Goal: Contribute content: Add original content to the website for others to see

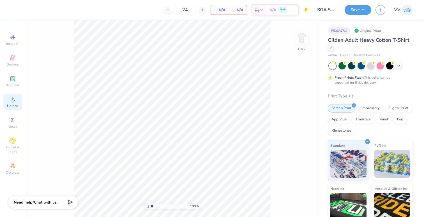
click at [15, 106] on span "Upload" at bounding box center [12, 106] width 11 height 4
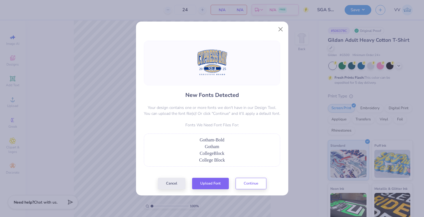
click at [215, 176] on div "New Fonts Detected Your design contains one or more fonts we don't have in our …" at bounding box center [212, 115] width 140 height 149
click at [214, 179] on button "Upload Font" at bounding box center [210, 181] width 37 height 11
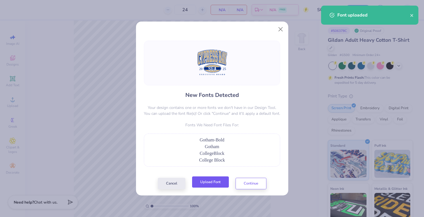
click at [213, 183] on button "Upload Font" at bounding box center [210, 181] width 37 height 11
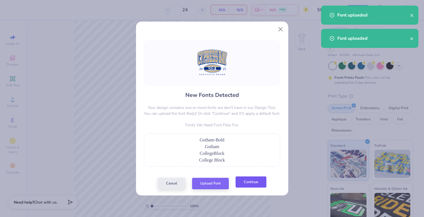
click at [246, 181] on button "Continue" at bounding box center [250, 181] width 31 height 11
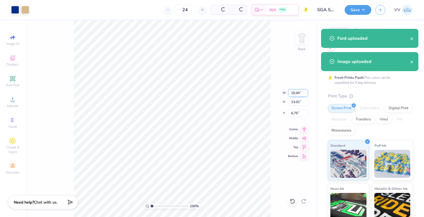
click at [300, 94] on input "15.00" at bounding box center [298, 93] width 20 height 8
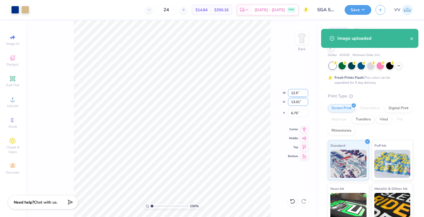
type input "12.50"
type input "10.84"
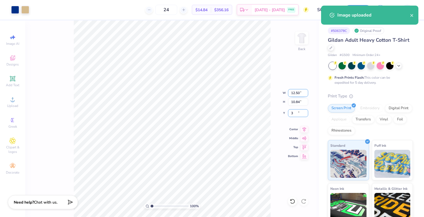
type input "3.00"
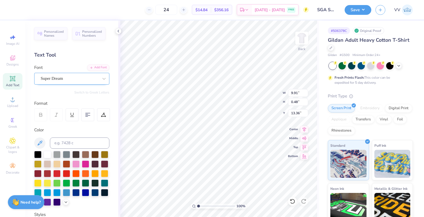
click at [52, 78] on div "Super Dream" at bounding box center [69, 78] width 59 height 9
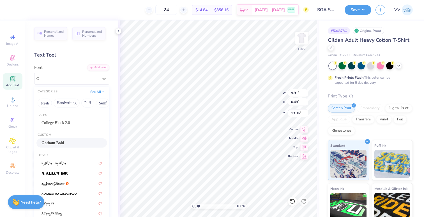
click at [63, 145] on span "Gotham Bold" at bounding box center [52, 143] width 23 height 6
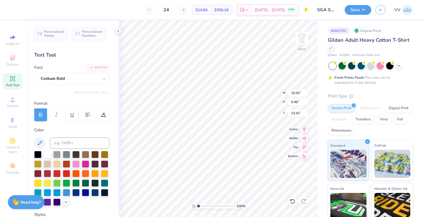
type input "10.92"
type input "0.46"
type input "13.41"
type input "1.73"
click at [201, 206] on input "range" at bounding box center [216, 206] width 38 height 5
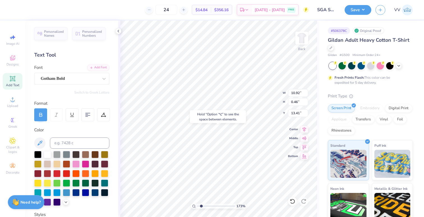
type input "13.40"
type input "1.69"
type input "1.03"
type input "10.61"
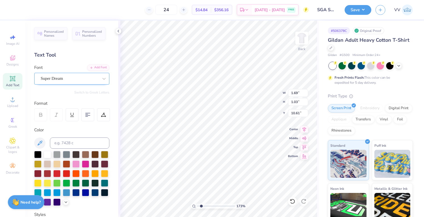
click at [63, 84] on div "Super Dream" at bounding box center [71, 79] width 75 height 12
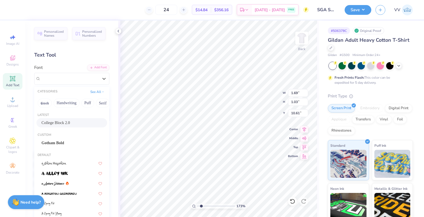
drag, startPoint x: 69, startPoint y: 126, endPoint x: 76, endPoint y: 128, distance: 8.2
click at [69, 126] on div "College Block 2.0" at bounding box center [71, 122] width 71 height 9
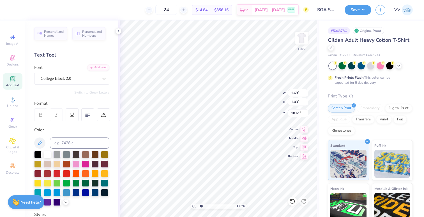
type input "1.31"
type input "1.25"
type input "10.60"
type input "1.63"
type input "1.03"
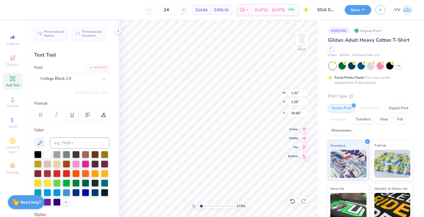
type input "10.61"
click at [52, 80] on div "Super Dream" at bounding box center [69, 78] width 59 height 9
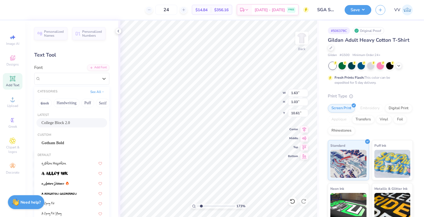
click at [59, 123] on span "College Block 2.0" at bounding box center [55, 123] width 29 height 6
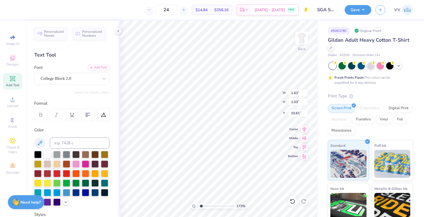
type input "1.31"
type input "1.25"
type input "10.60"
type input "1"
drag, startPoint x: 200, startPoint y: 206, endPoint x: 198, endPoint y: 204, distance: 3.0
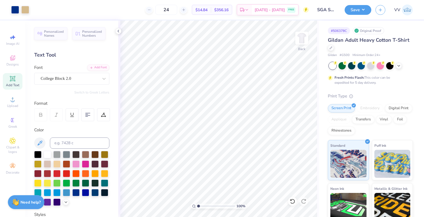
click at [196, 207] on div "100 %" at bounding box center [218, 206] width 56 height 5
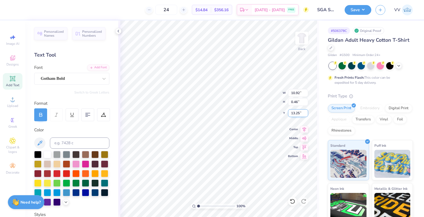
click at [296, 112] on input "13.25" at bounding box center [298, 113] width 20 height 8
type input "13.40"
click at [366, 9] on button "Save" at bounding box center [357, 9] width 27 height 10
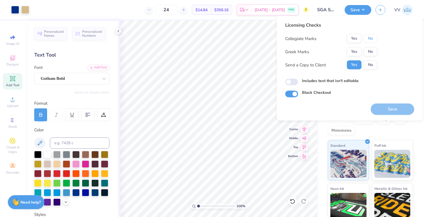
drag, startPoint x: 376, startPoint y: 39, endPoint x: 376, endPoint y: 44, distance: 5.3
click at [376, 39] on button "No" at bounding box center [369, 38] width 13 height 9
drag, startPoint x: 376, startPoint y: 50, endPoint x: 366, endPoint y: 57, distance: 12.6
click at [376, 50] on button "No" at bounding box center [369, 51] width 13 height 9
click at [292, 82] on input "Includes text that isn't editable" at bounding box center [291, 82] width 13 height 7
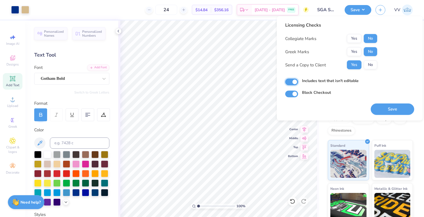
checkbox input "true"
drag, startPoint x: 389, startPoint y: 108, endPoint x: 338, endPoint y: 80, distance: 58.1
click at [388, 108] on button "Save" at bounding box center [391, 109] width 43 height 11
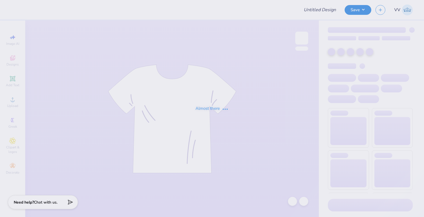
type input "Phi Sigma Sigma Floral Sets"
